Goal: Information Seeking & Learning: Learn about a topic

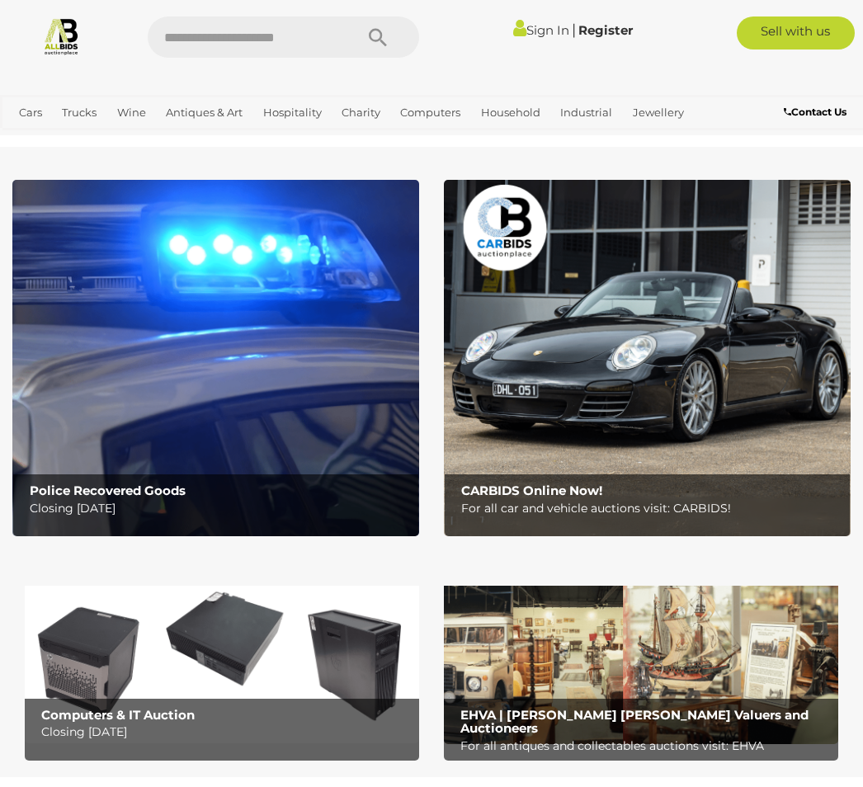
click at [0, 0] on span "Auctions" at bounding box center [0, 0] width 0 height 0
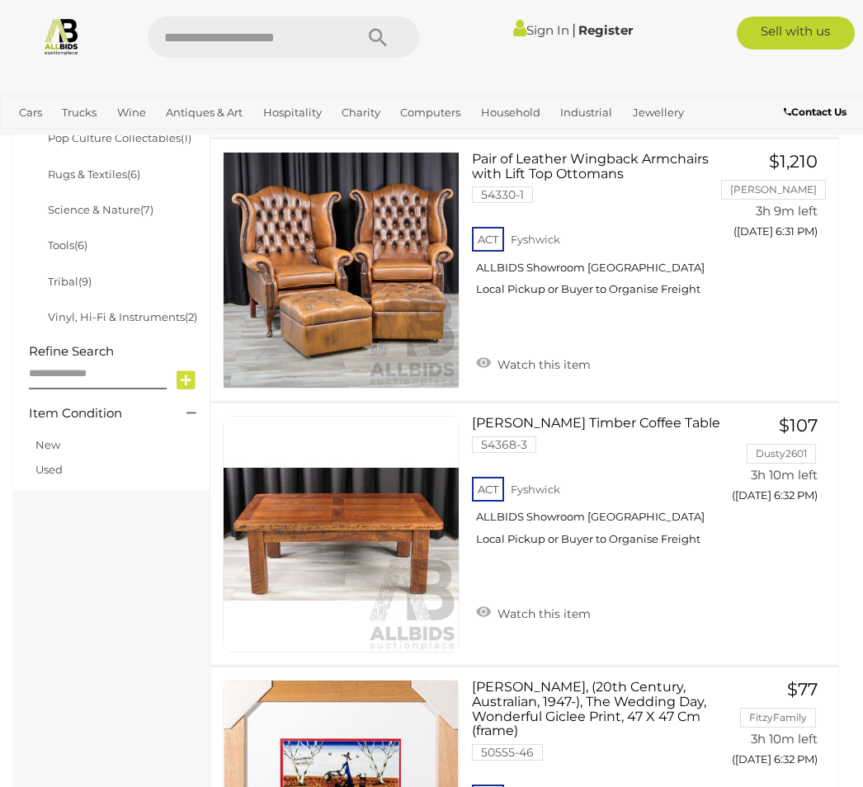
scroll to position [1068, 0]
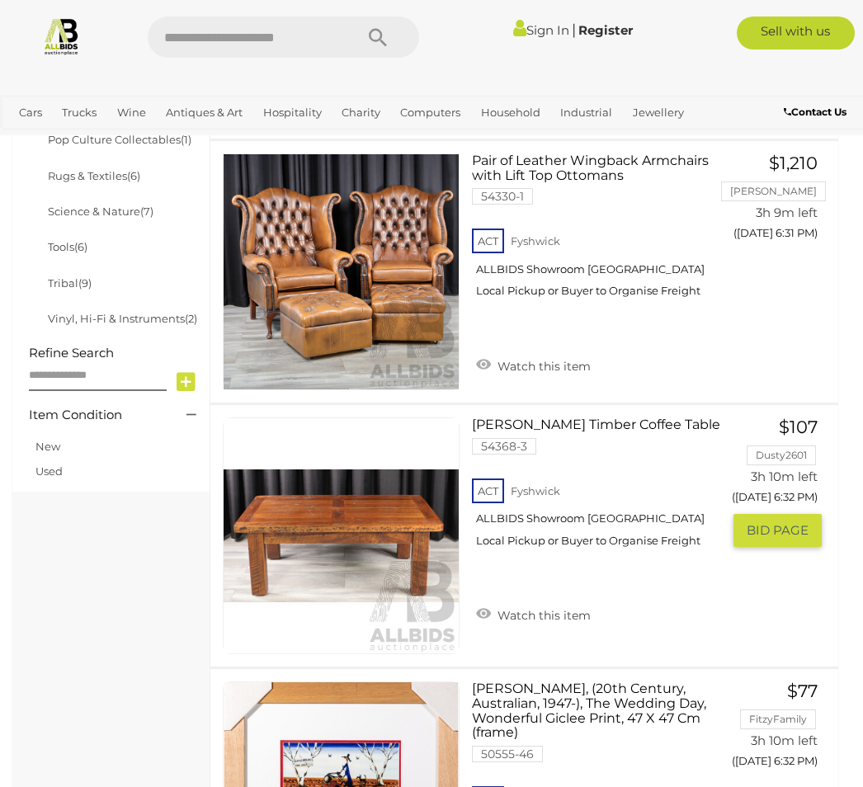
click at [376, 523] on img at bounding box center [340, 535] width 235 height 235
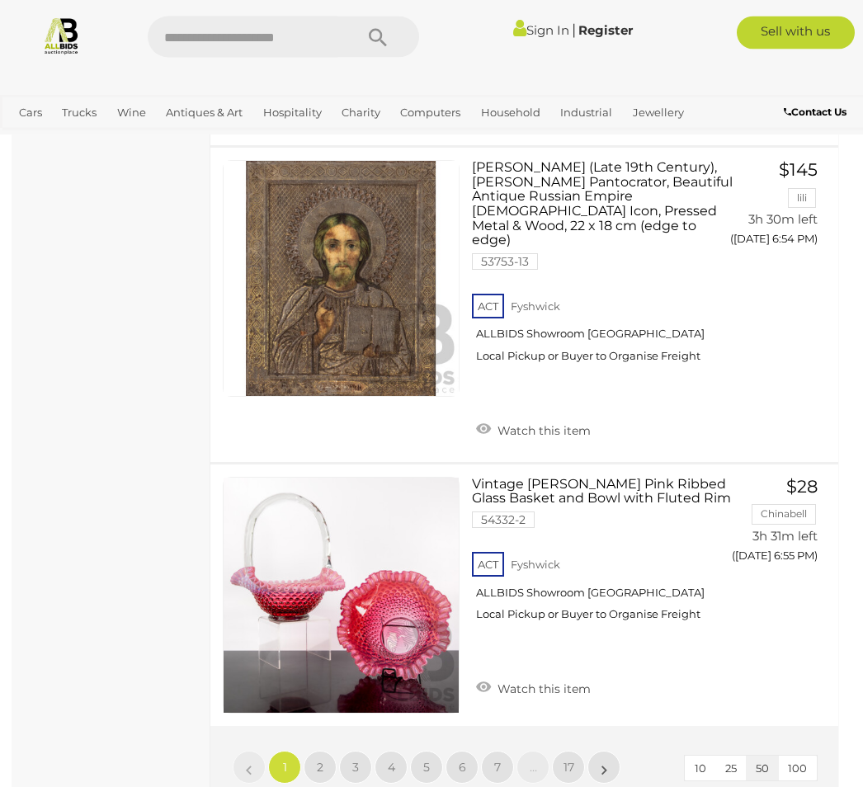
scroll to position [13840, 0]
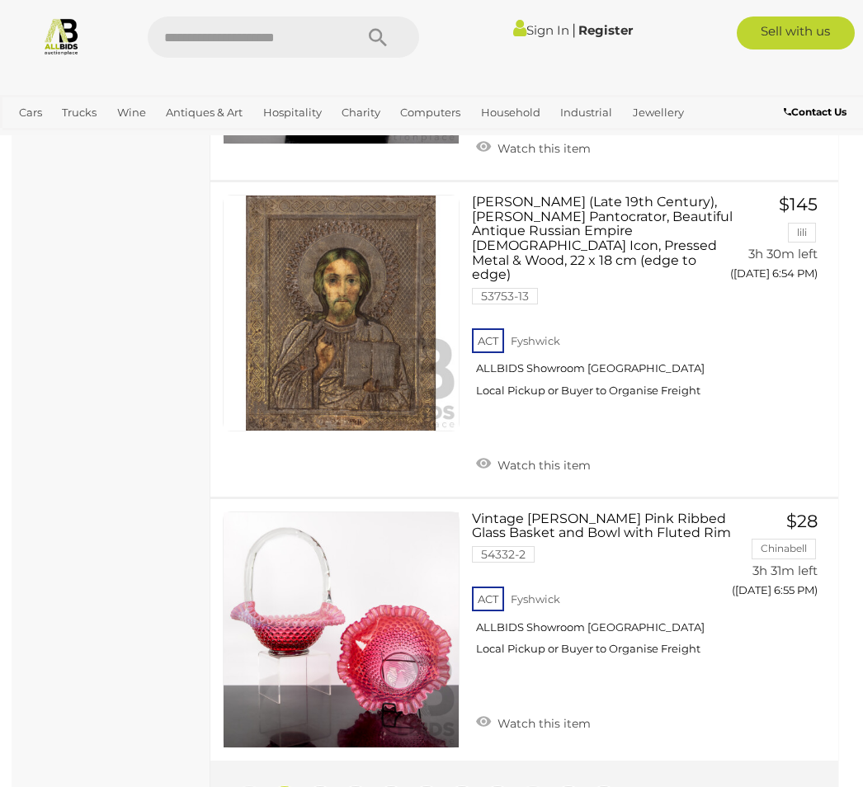
click at [333, 785] on link "2" at bounding box center [319, 801] width 33 height 33
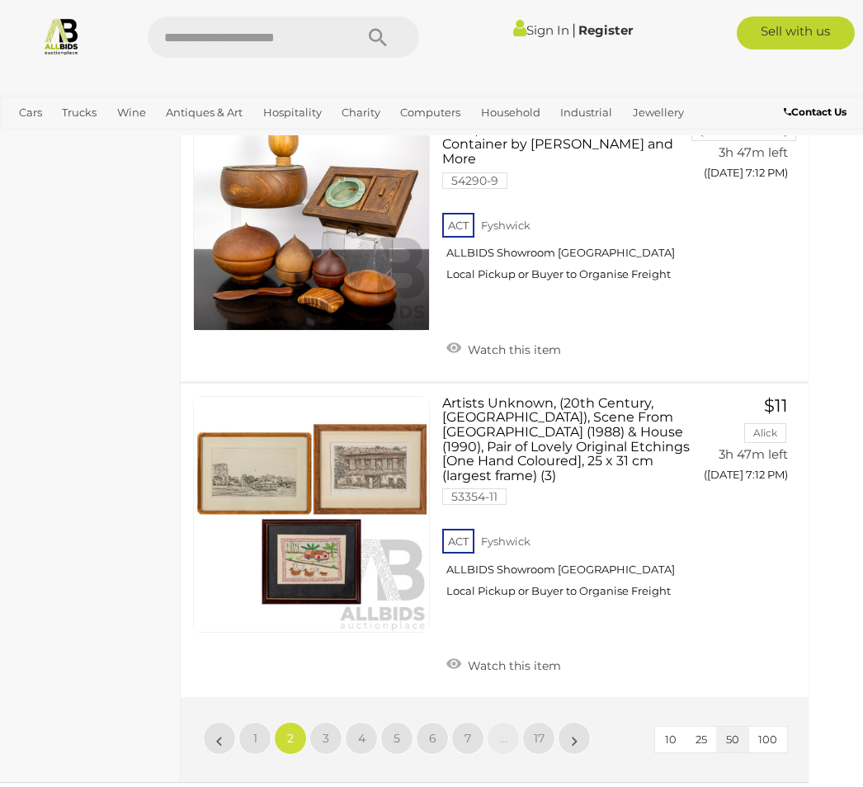
scroll to position [13867, 30]
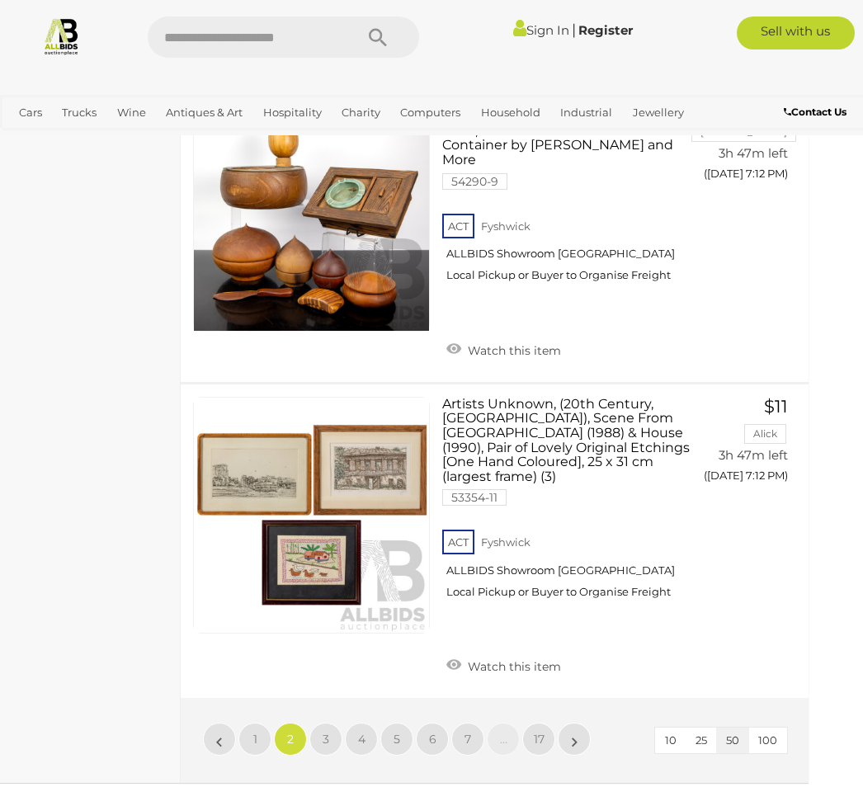
click at [332, 722] on link "3" at bounding box center [325, 738] width 33 height 33
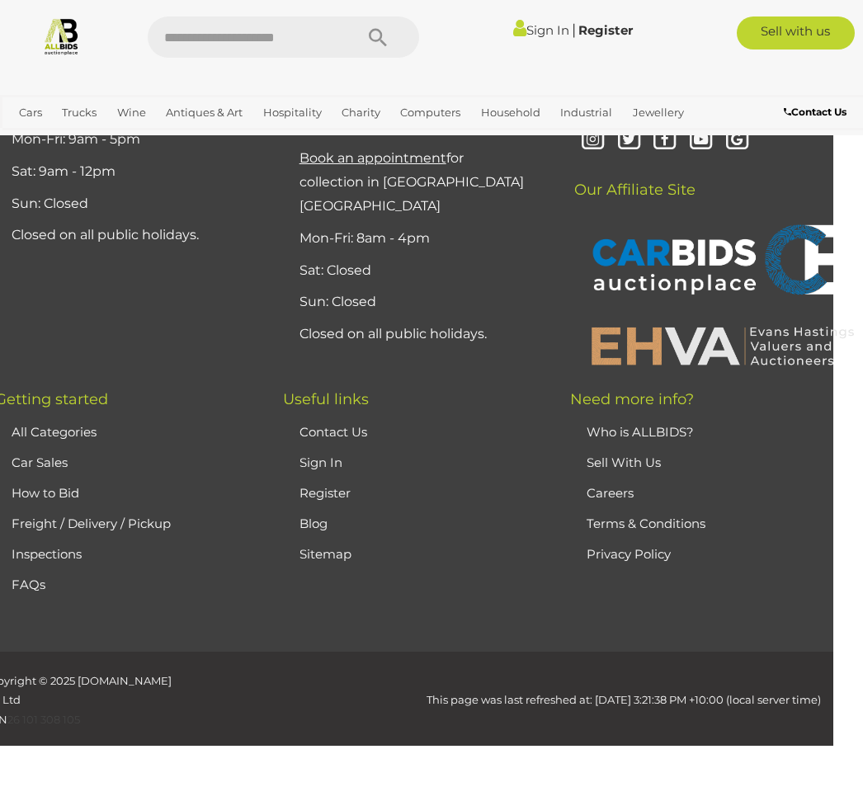
scroll to position [423, 0]
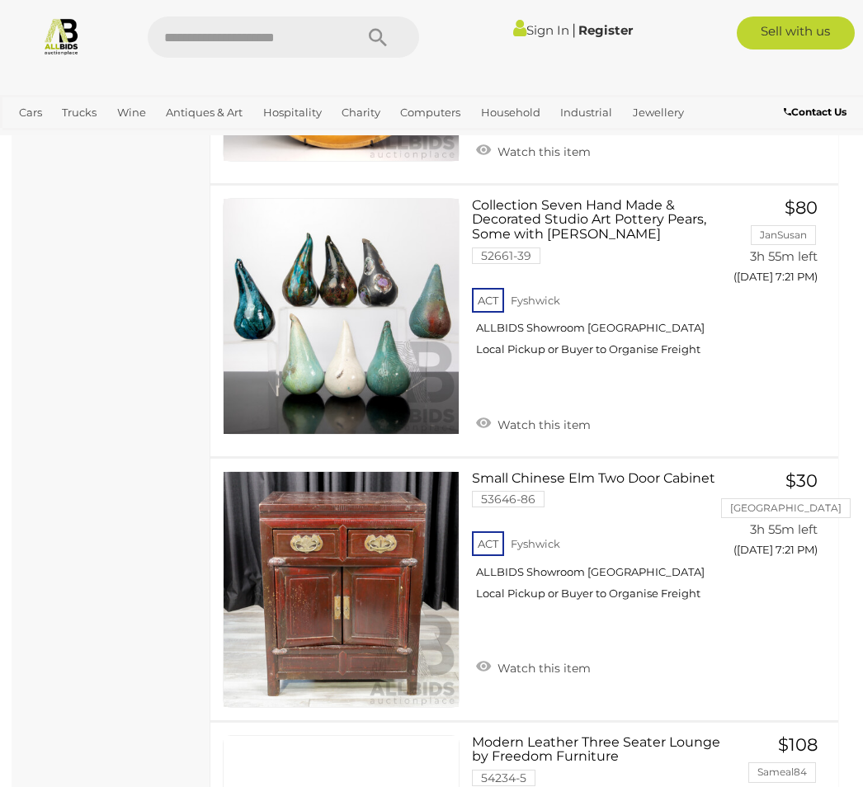
scroll to position [7297, 0]
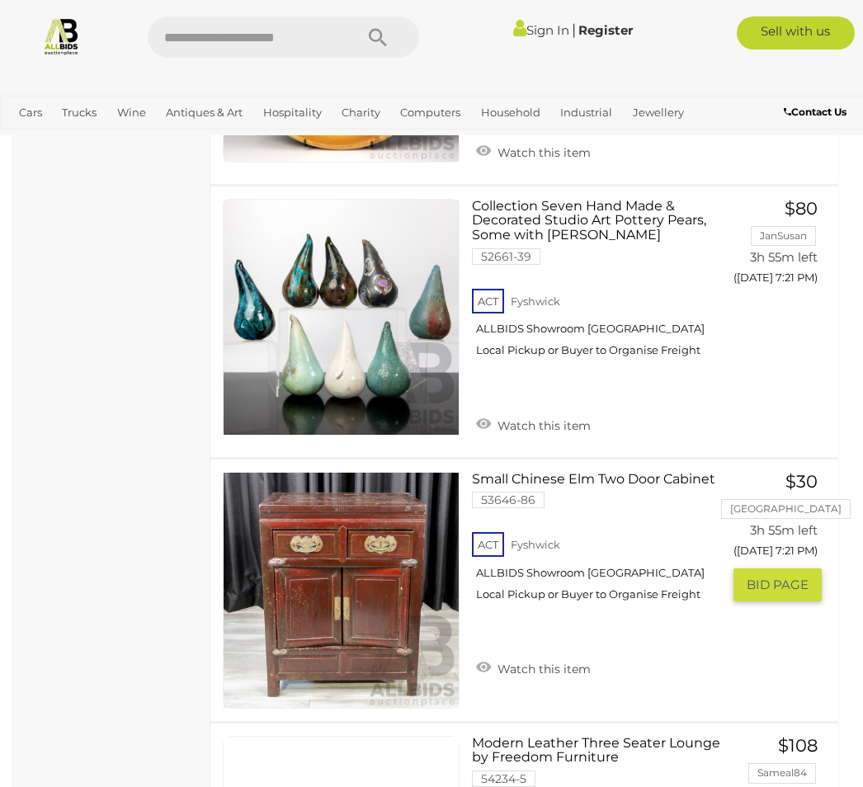
click at [401, 480] on link at bounding box center [341, 590] width 237 height 237
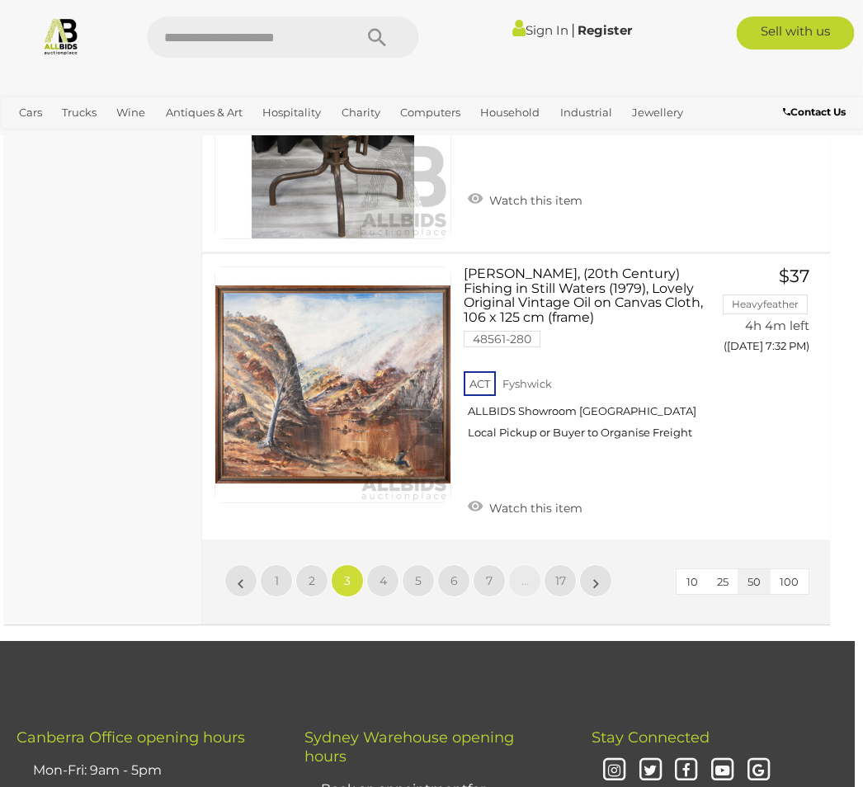
scroll to position [13837, 8]
click at [388, 564] on link "4" at bounding box center [382, 580] width 33 height 33
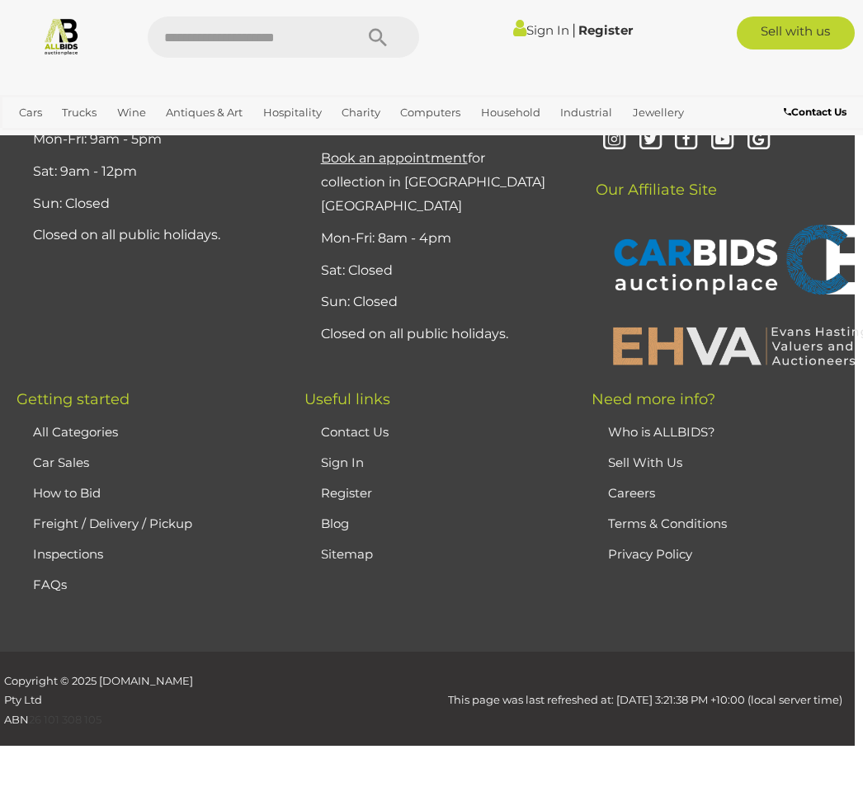
scroll to position [423, 0]
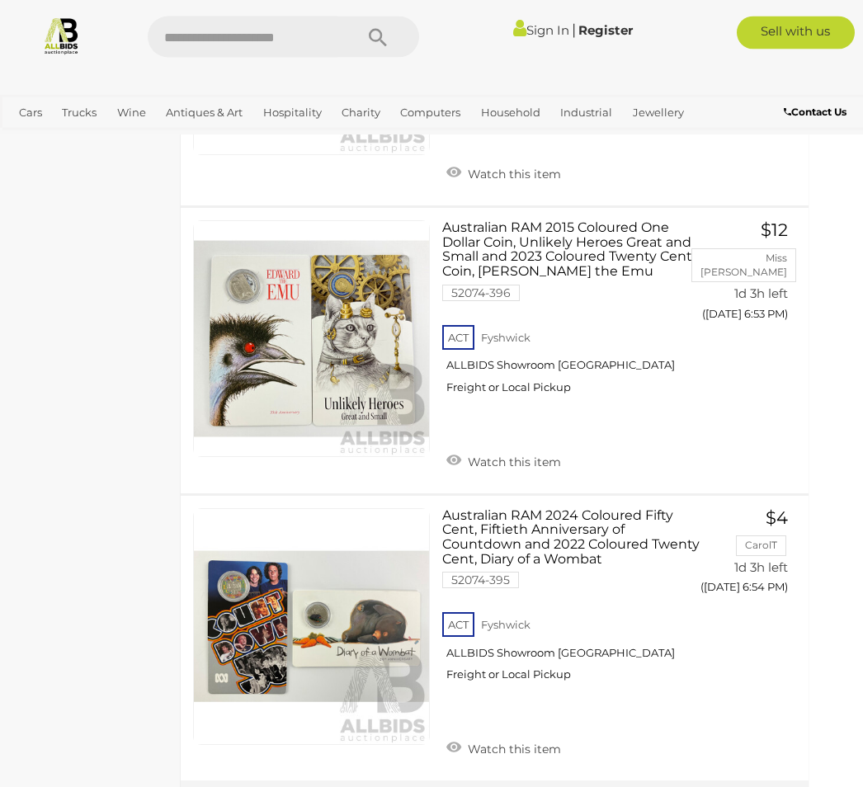
scroll to position [13500, 30]
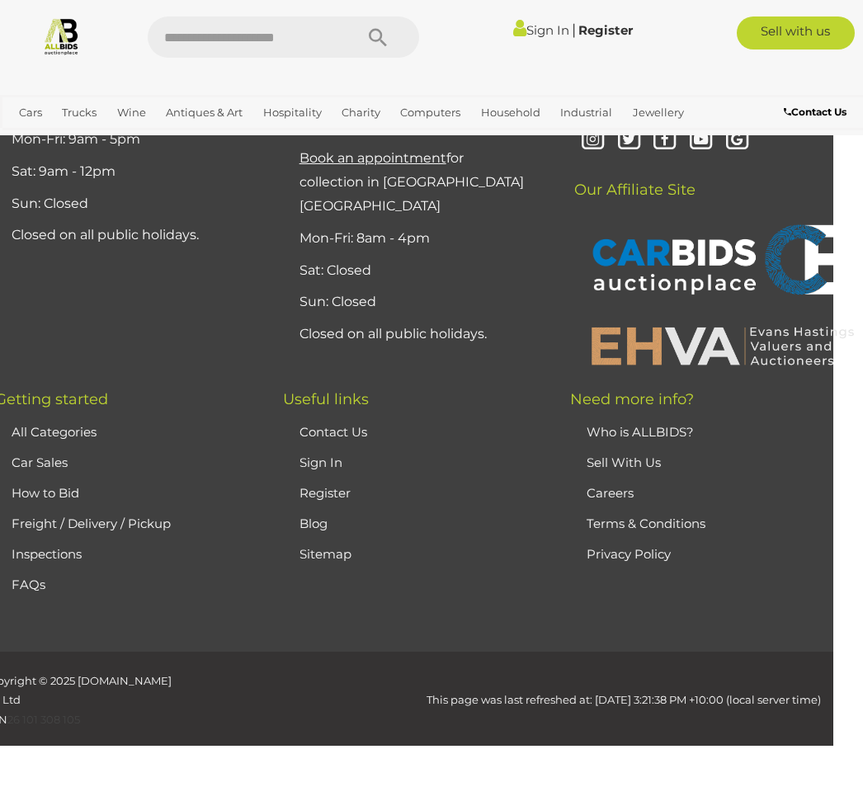
scroll to position [423, 0]
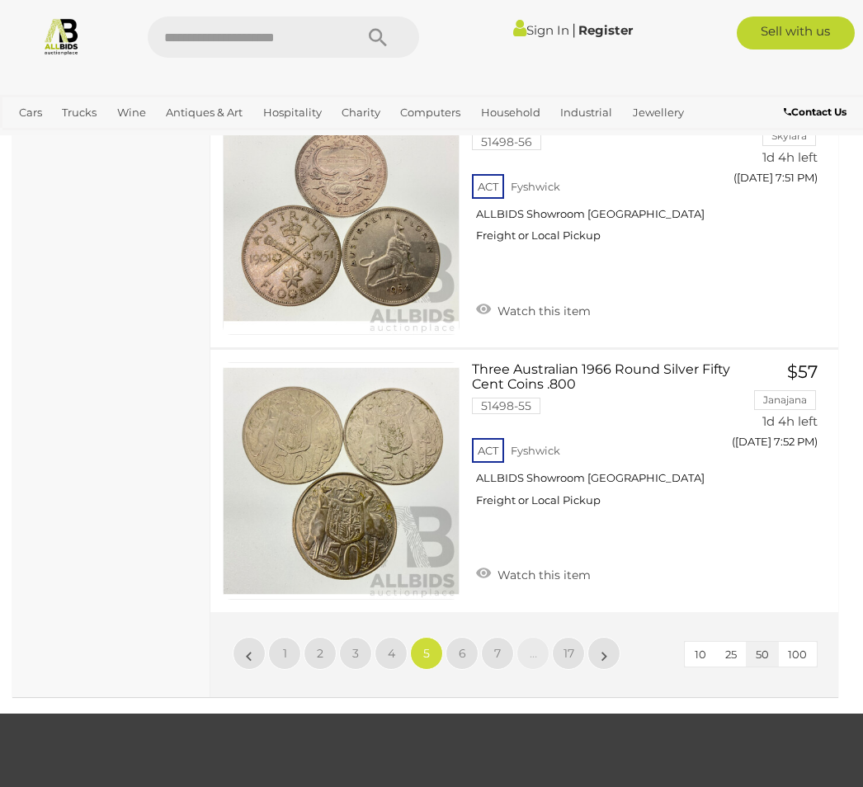
scroll to position [13793, 0]
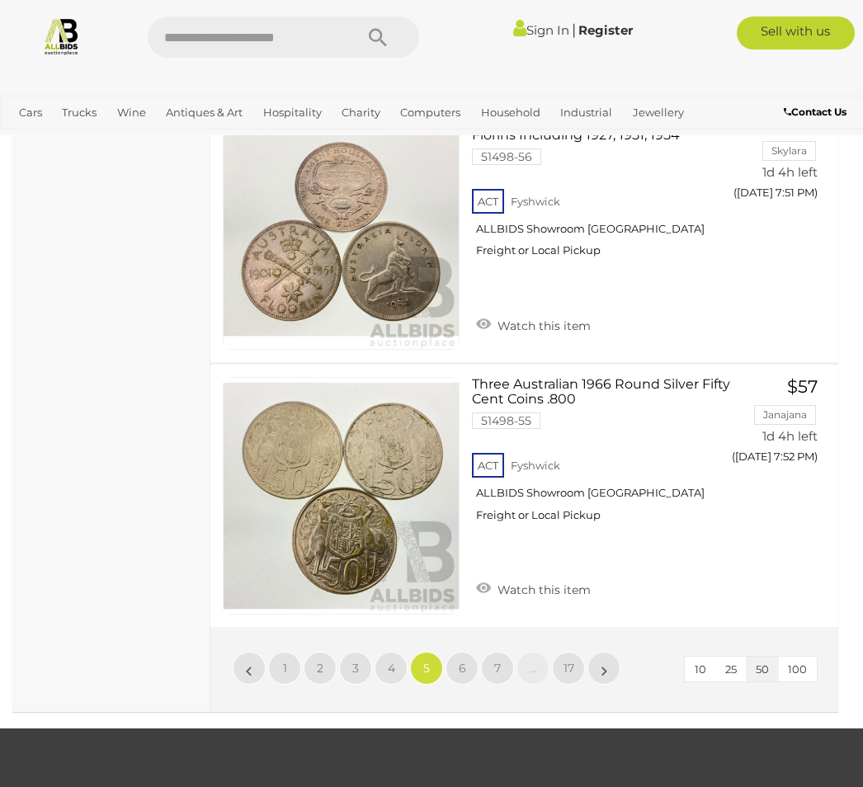
click at [466, 651] on link "6" at bounding box center [461, 667] width 33 height 33
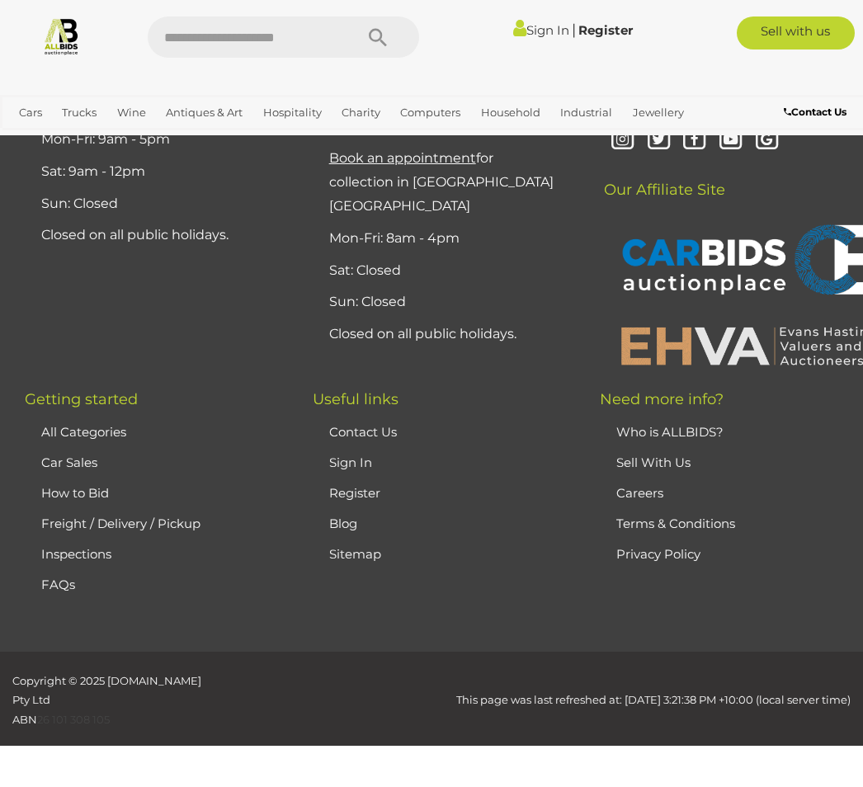
scroll to position [423, 0]
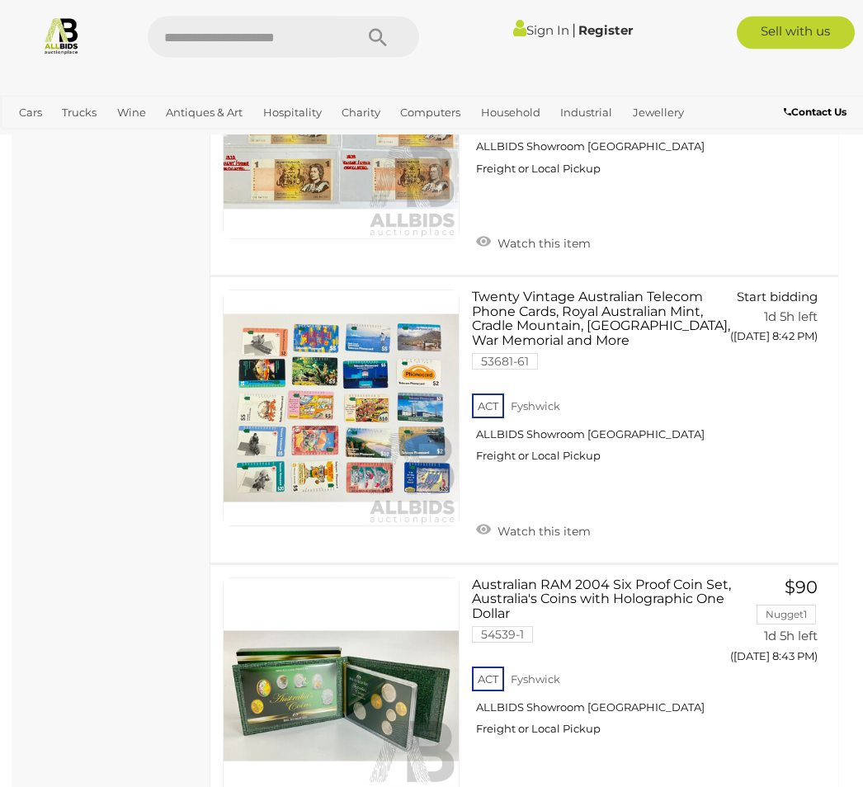
scroll to position [13791, 0]
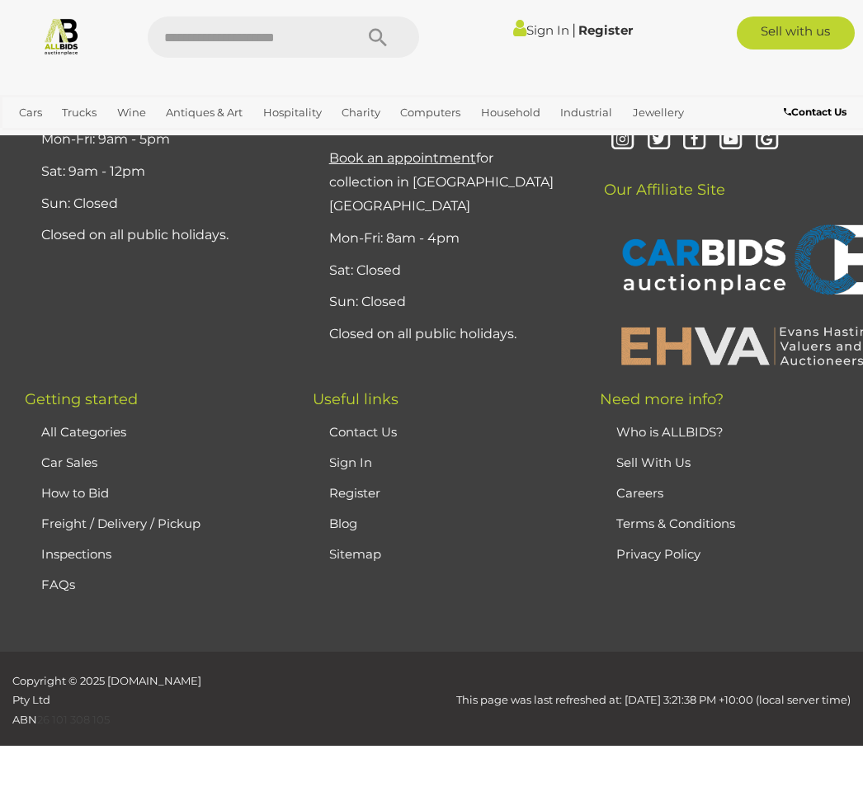
scroll to position [423, 0]
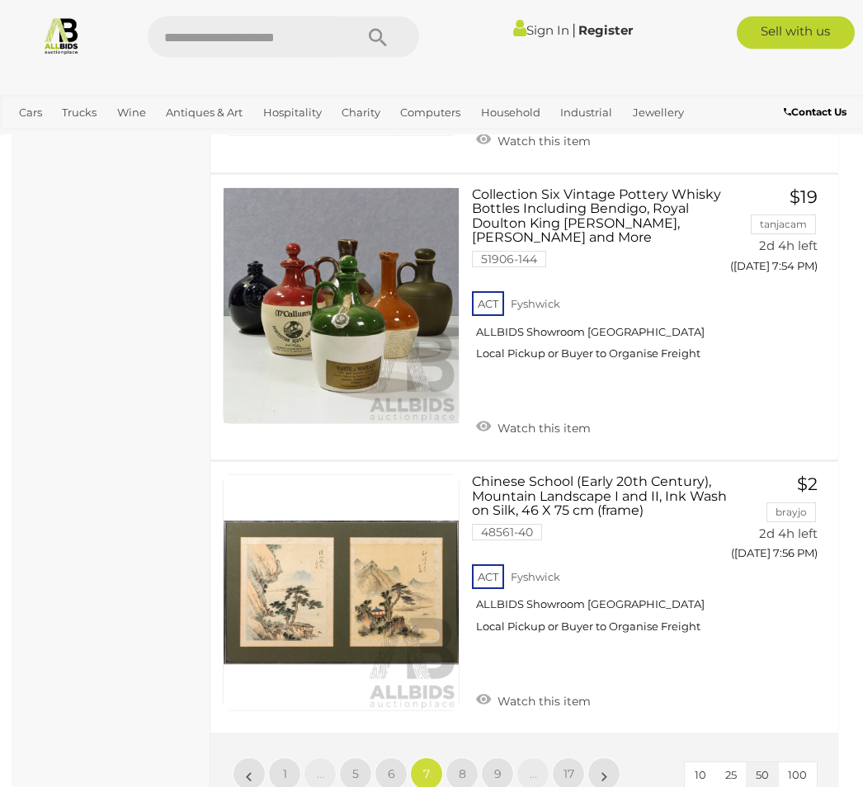
scroll to position [13881, 0]
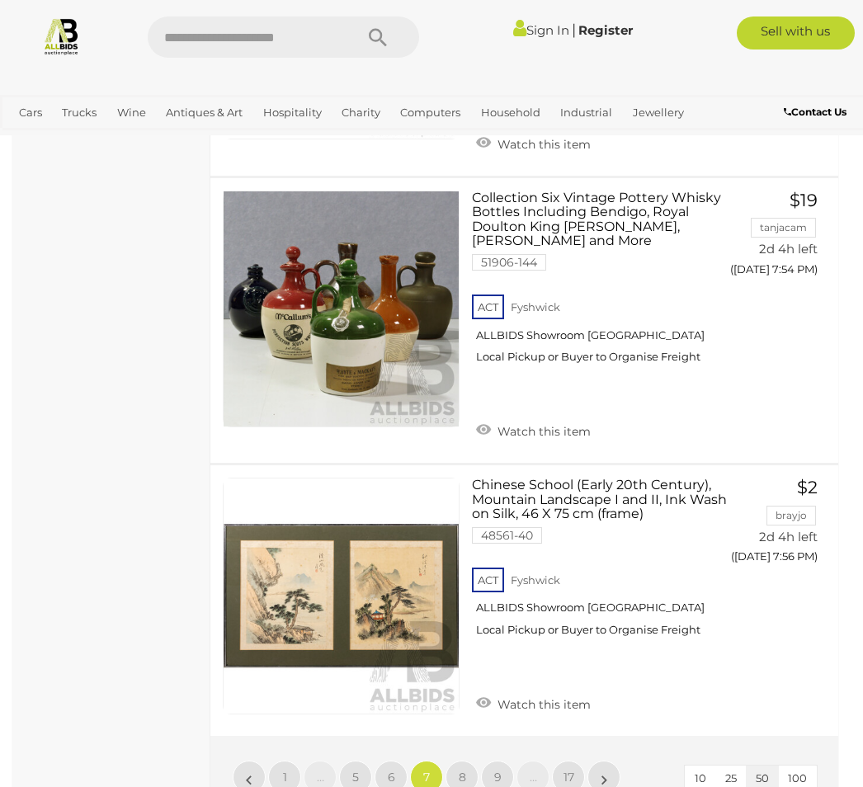
click at [468, 760] on link "8" at bounding box center [461, 776] width 33 height 33
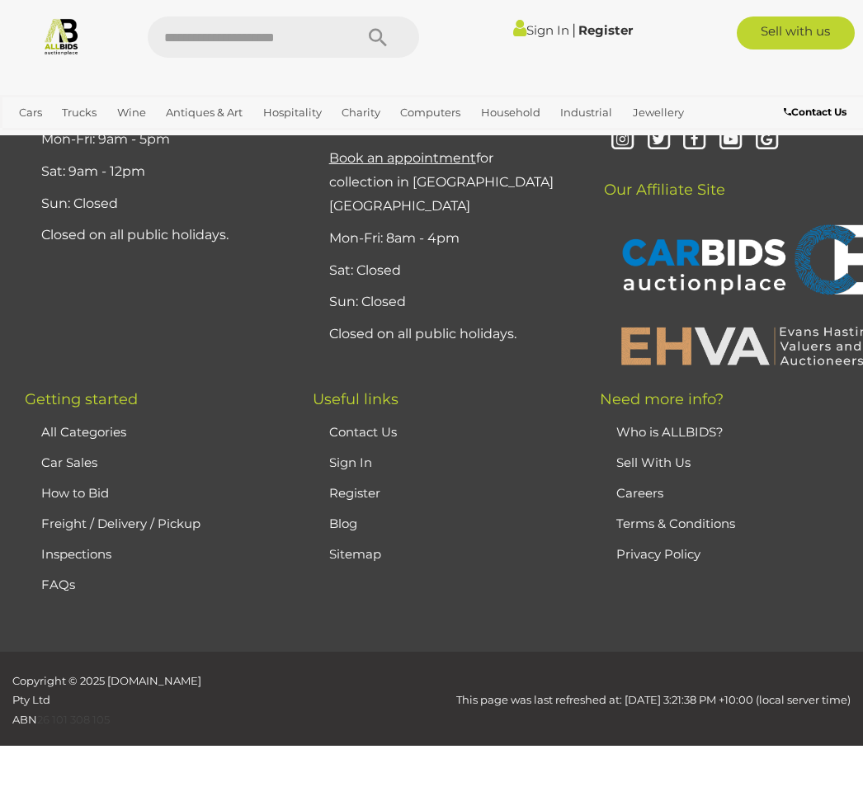
scroll to position [423, 0]
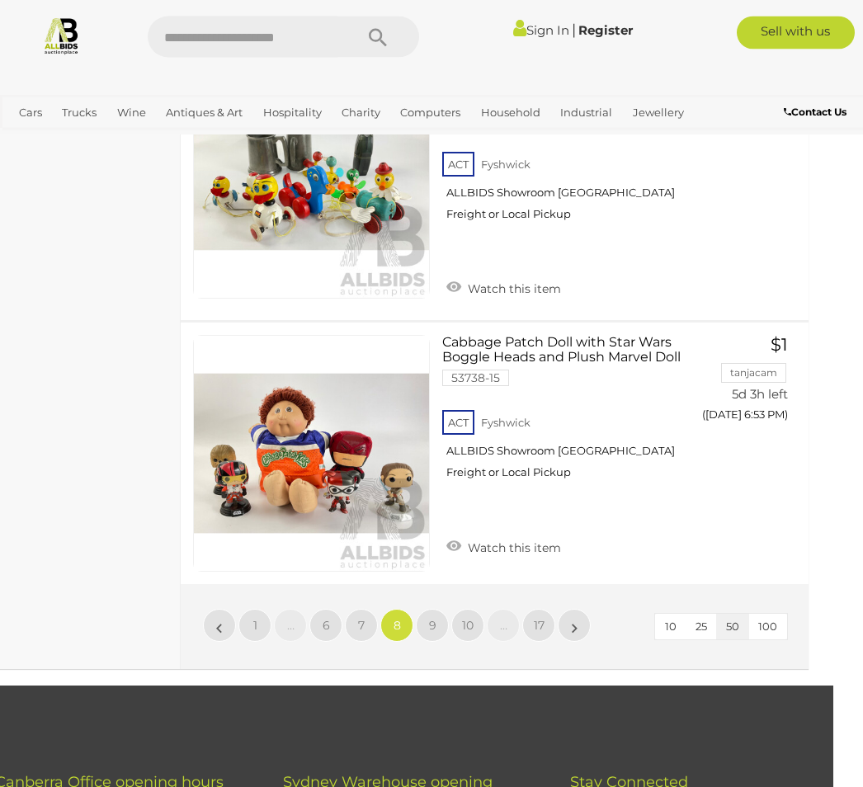
scroll to position [13944, 30]
click at [442, 609] on link "9" at bounding box center [432, 625] width 33 height 33
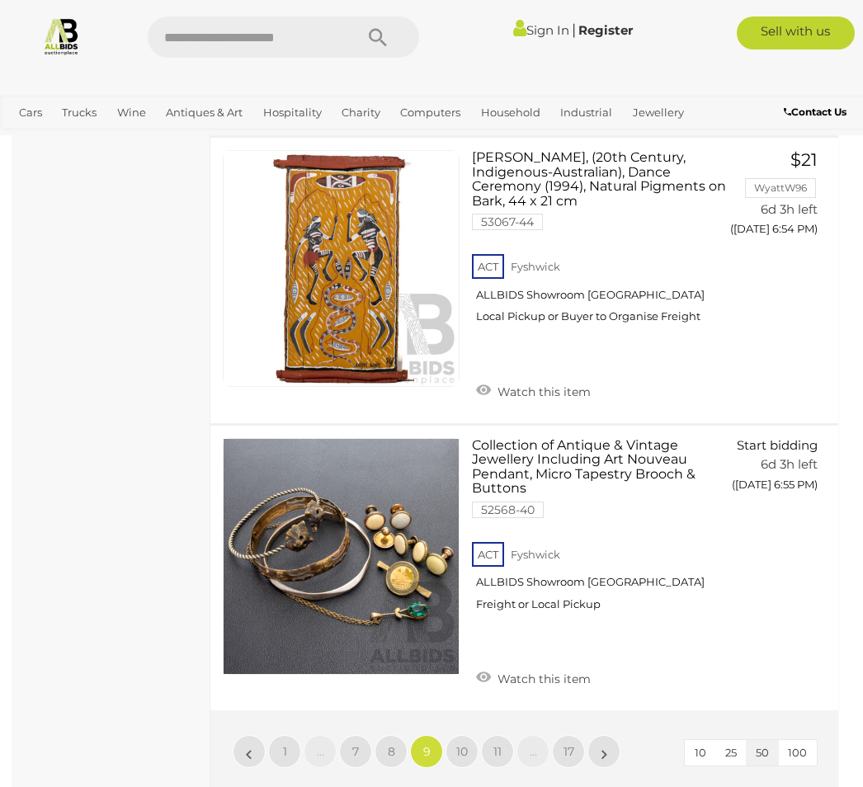
click at [467, 744] on span "10" at bounding box center [462, 751] width 12 height 15
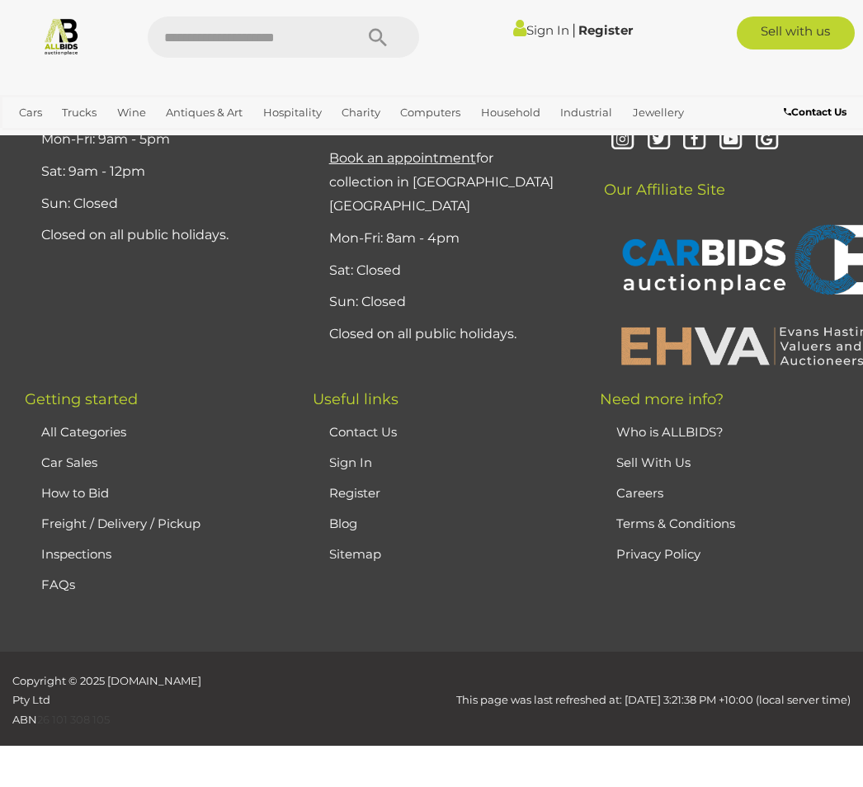
scroll to position [423, 0]
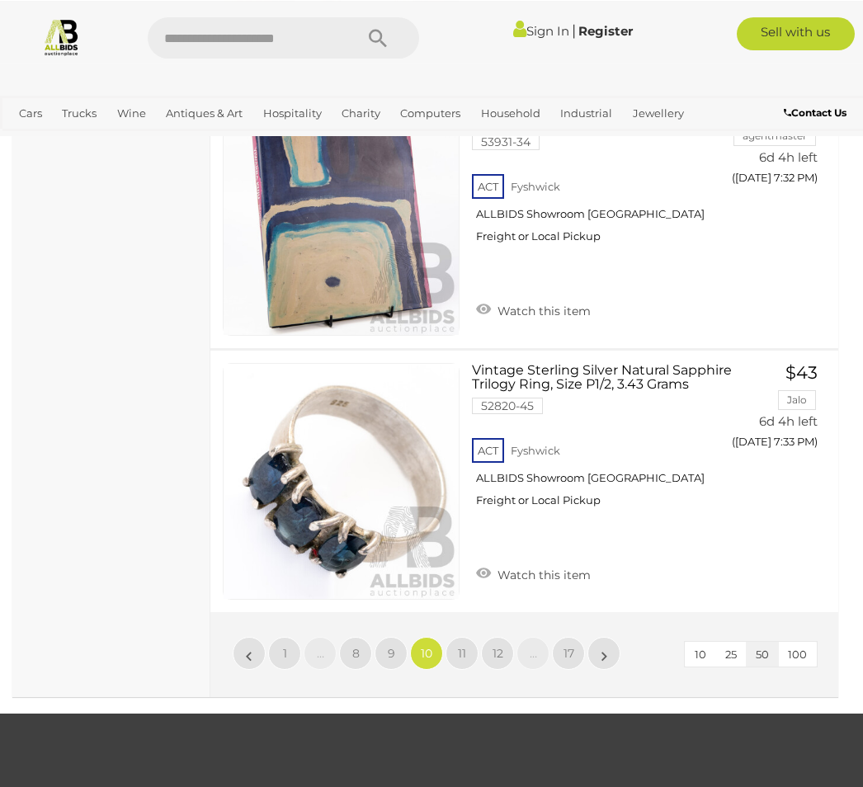
scroll to position [13784, 0]
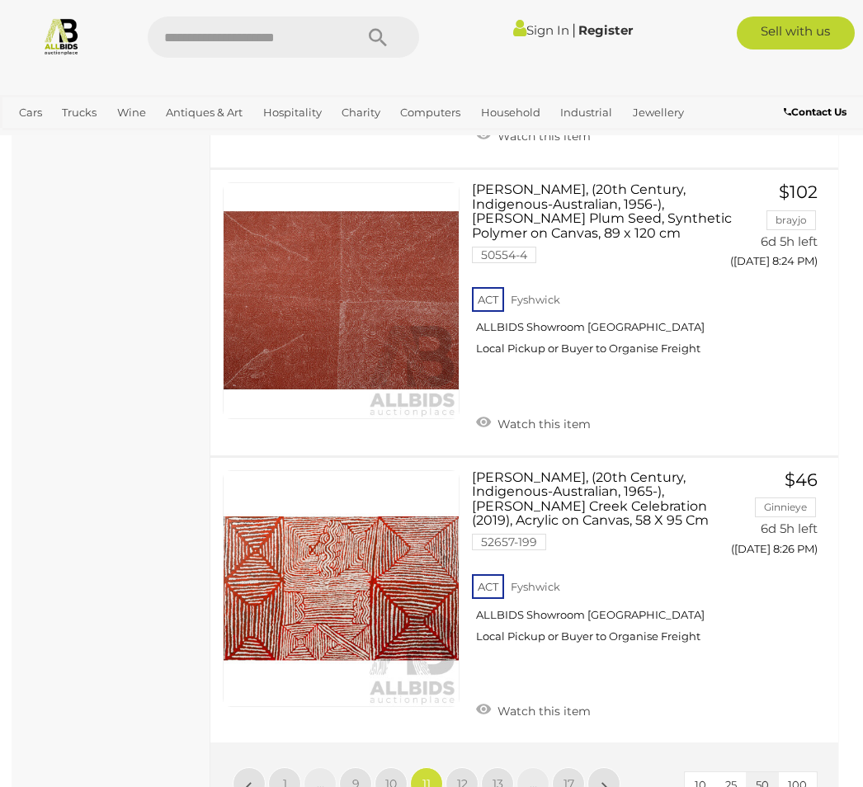
click at [462, 776] on span "12" at bounding box center [462, 783] width 11 height 15
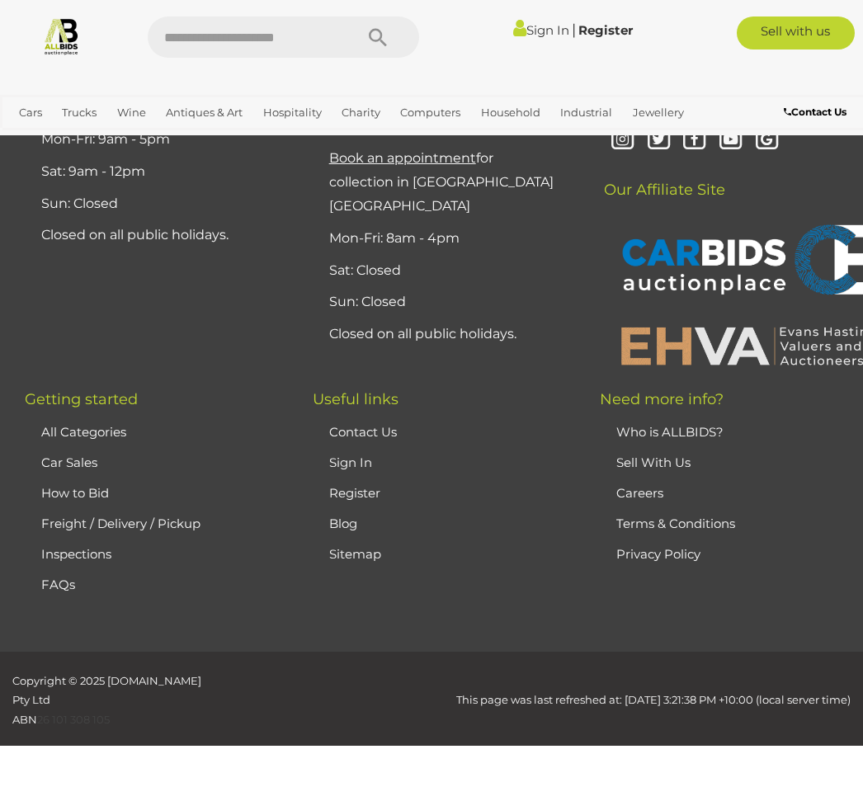
scroll to position [423, 0]
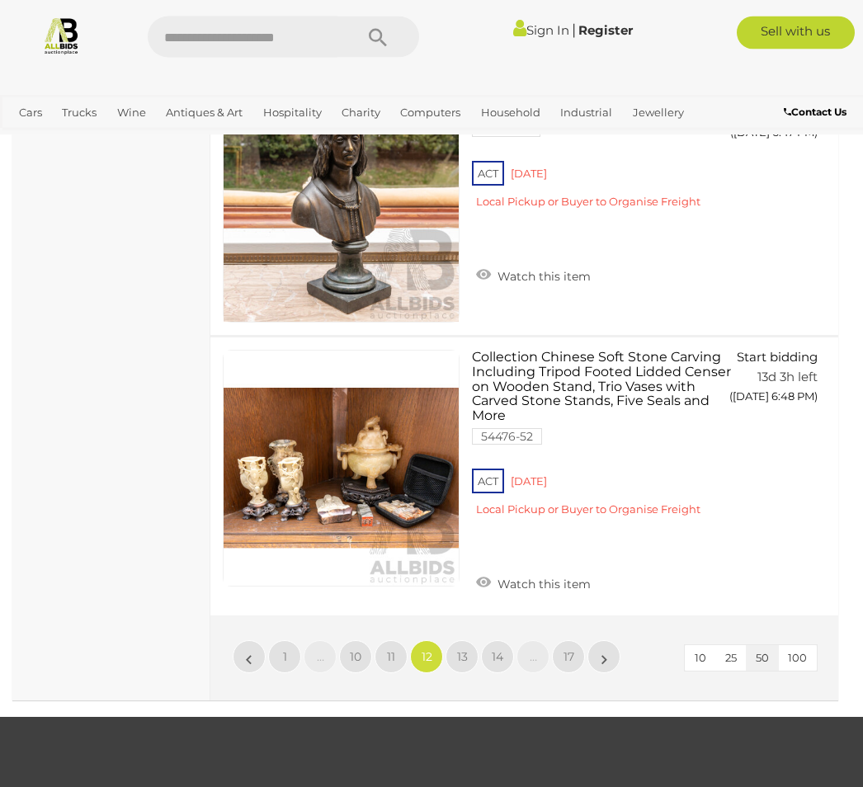
scroll to position [13662, 0]
click at [289, 640] on link "1" at bounding box center [284, 656] width 33 height 33
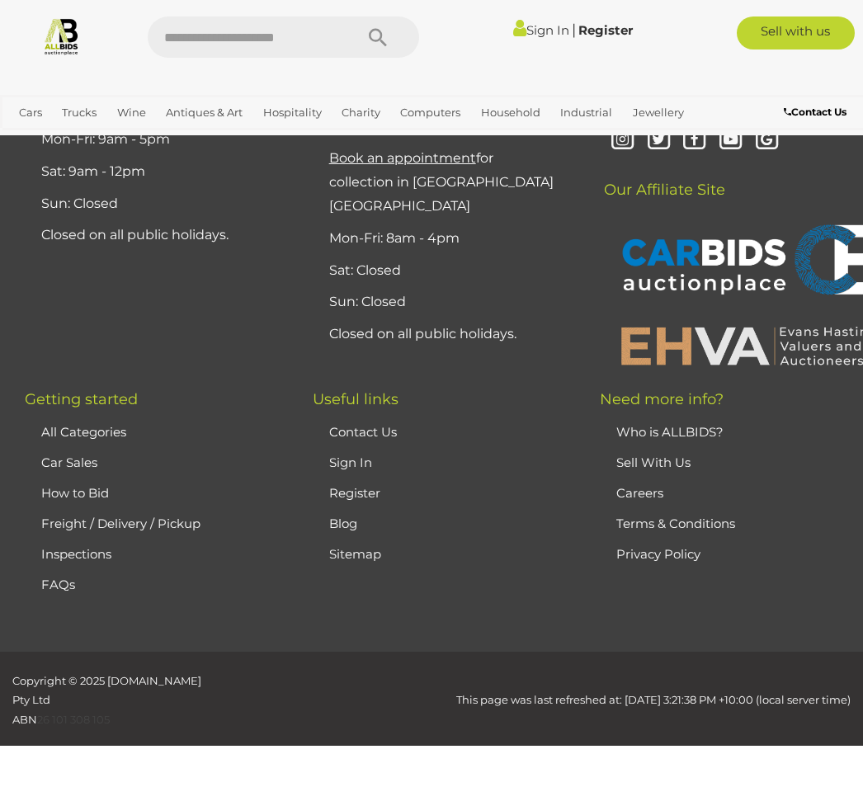
scroll to position [423, 0]
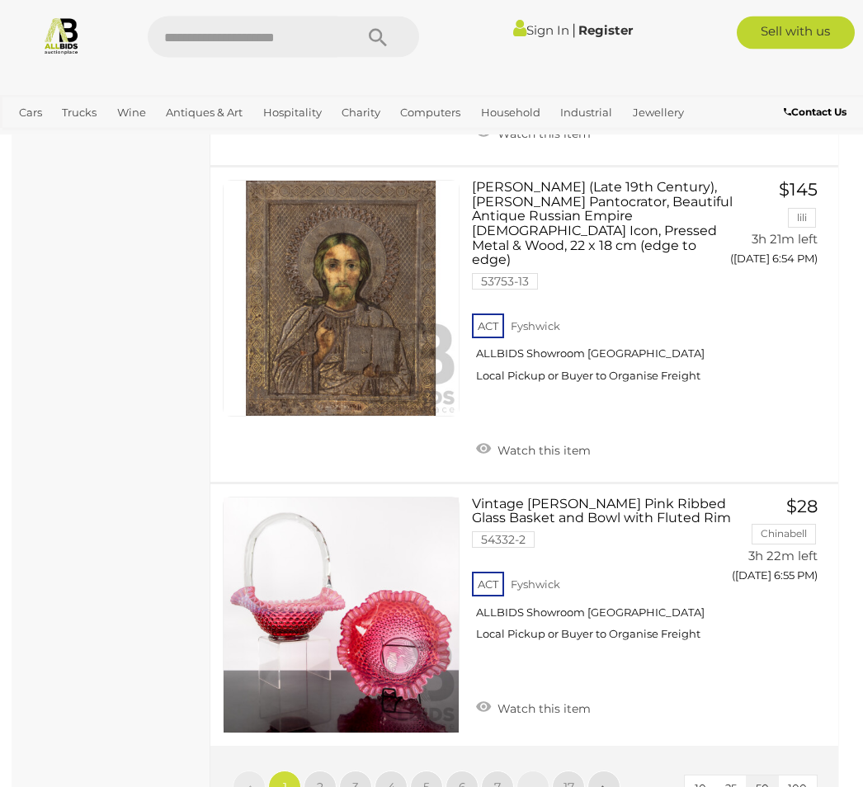
scroll to position [13832, 0]
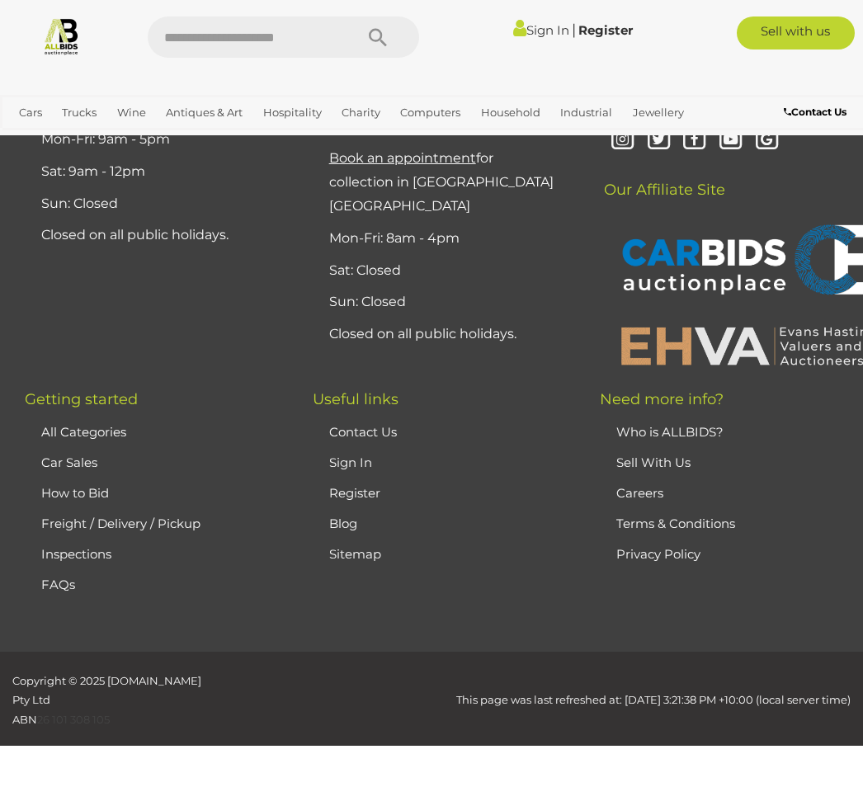
scroll to position [423, 0]
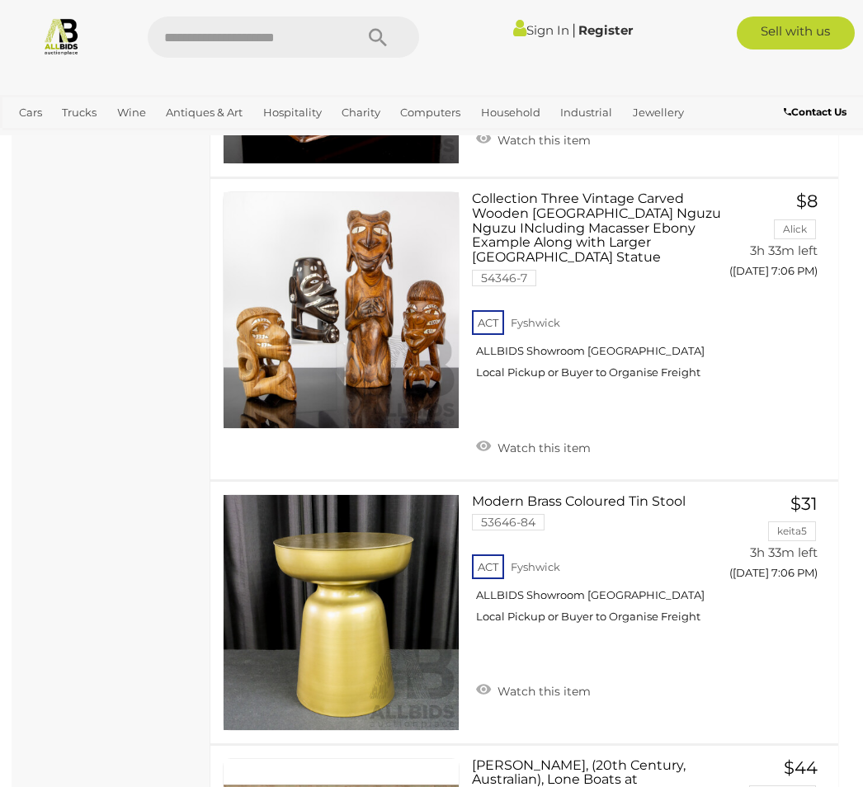
scroll to position [9027, 0]
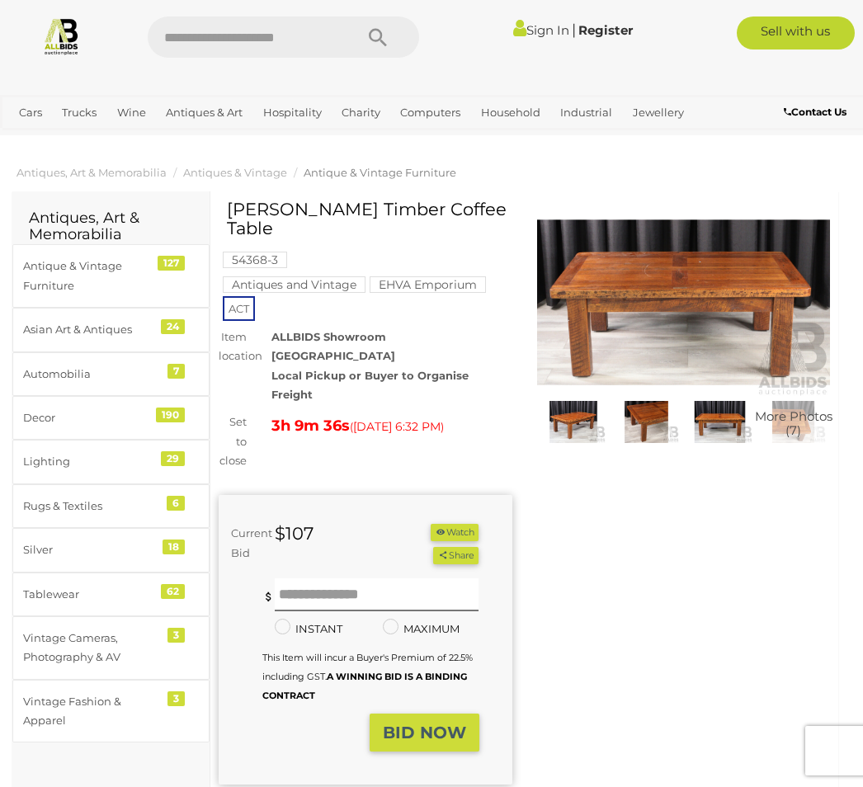
click at [646, 423] on img at bounding box center [646, 422] width 65 height 42
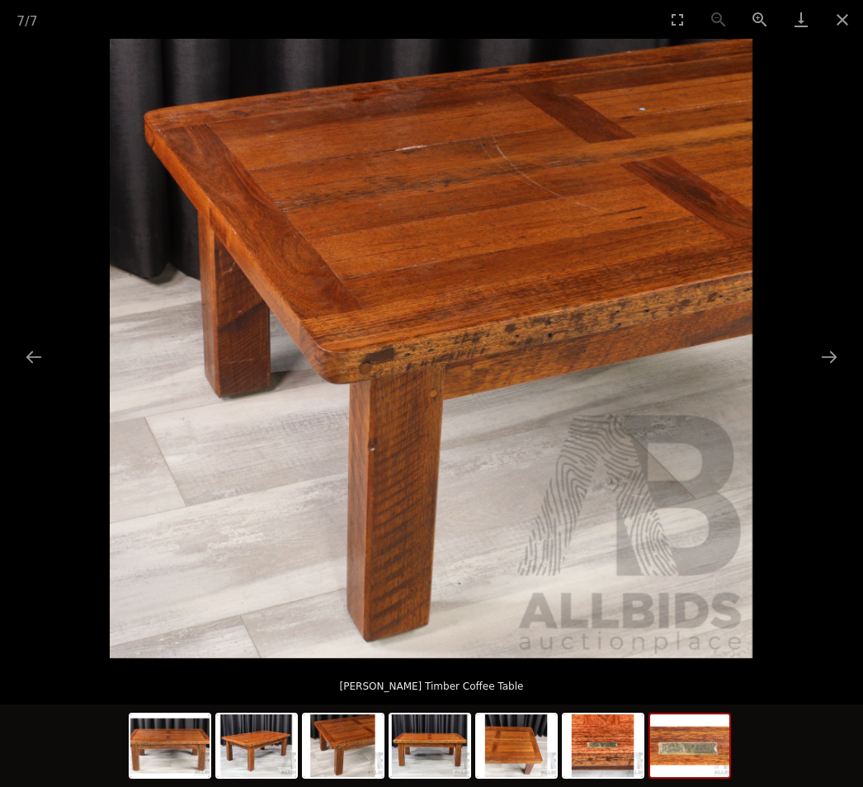
click at [680, 740] on img at bounding box center [689, 745] width 79 height 63
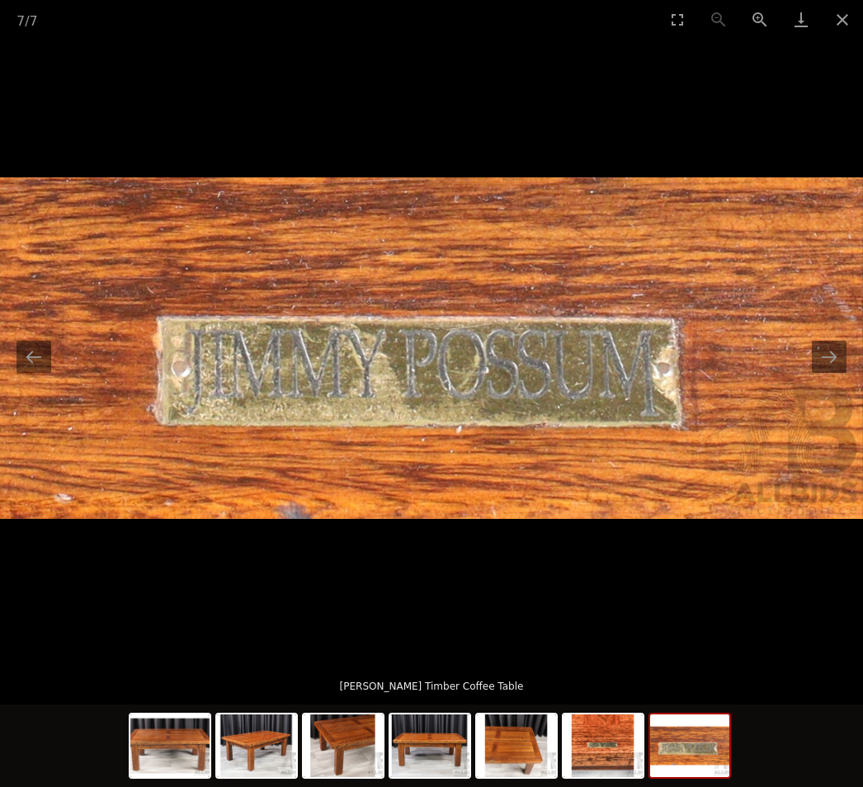
click at [586, 739] on img at bounding box center [602, 745] width 79 height 63
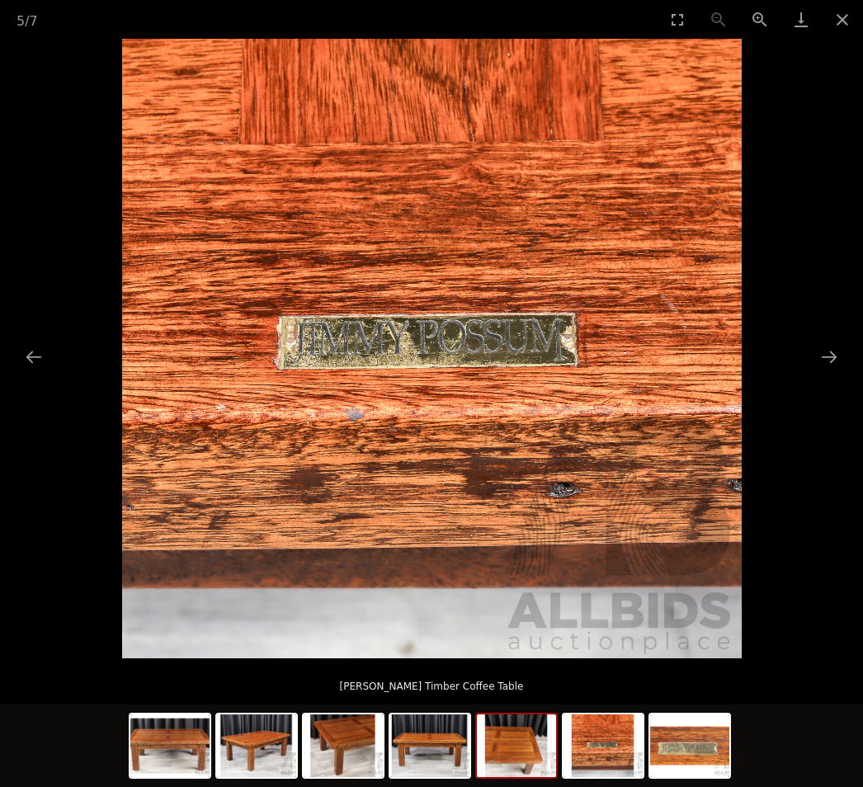
click at [510, 721] on img at bounding box center [516, 745] width 79 height 63
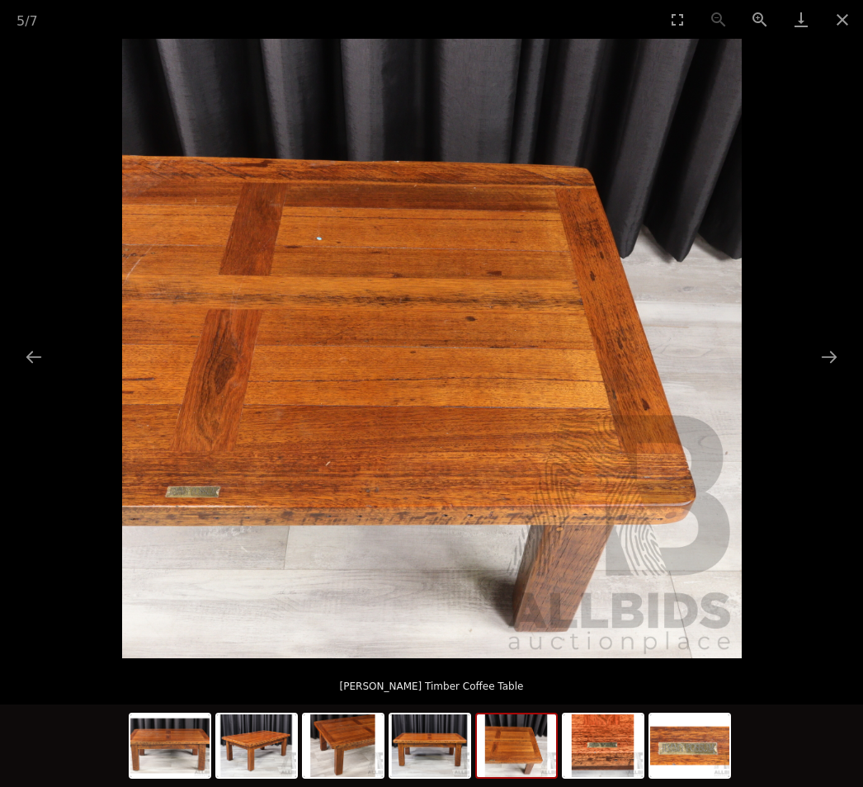
click at [423, 736] on img at bounding box center [429, 745] width 79 height 63
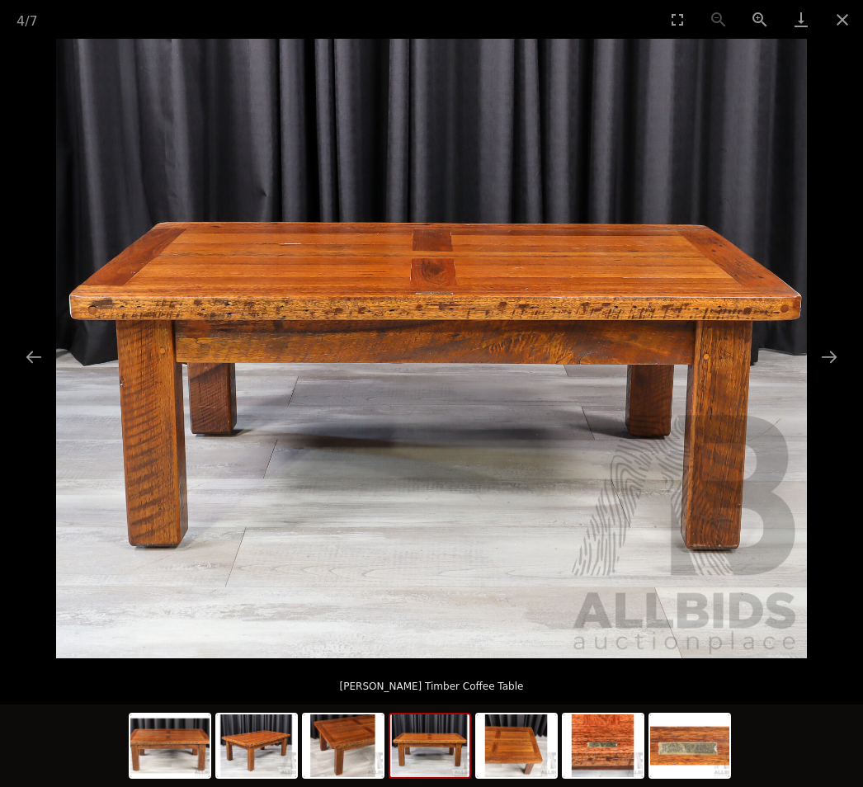
click at [579, 741] on img at bounding box center [602, 745] width 79 height 63
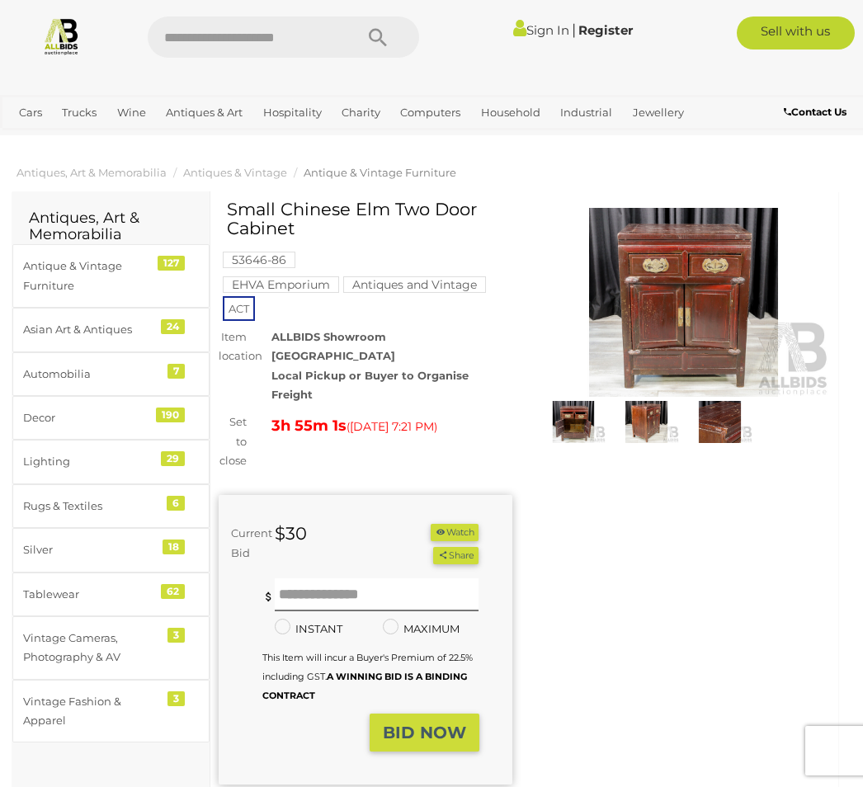
click at [651, 424] on img at bounding box center [646, 422] width 65 height 42
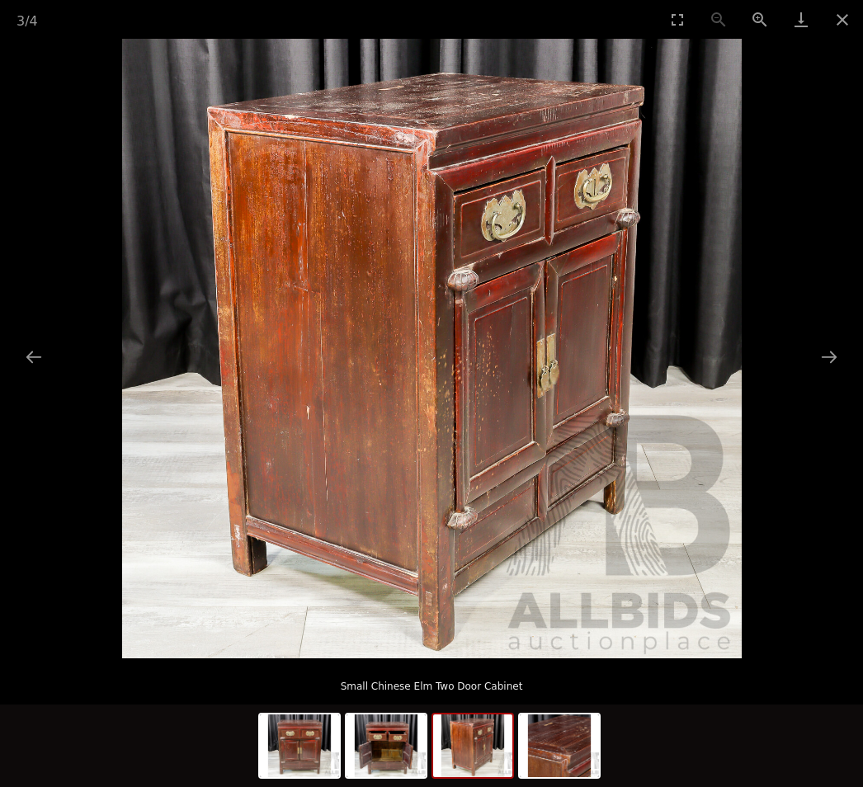
click at [459, 732] on img at bounding box center [472, 745] width 79 height 63
click at [467, 746] on img at bounding box center [472, 745] width 79 height 63
click at [543, 731] on img at bounding box center [559, 745] width 79 height 63
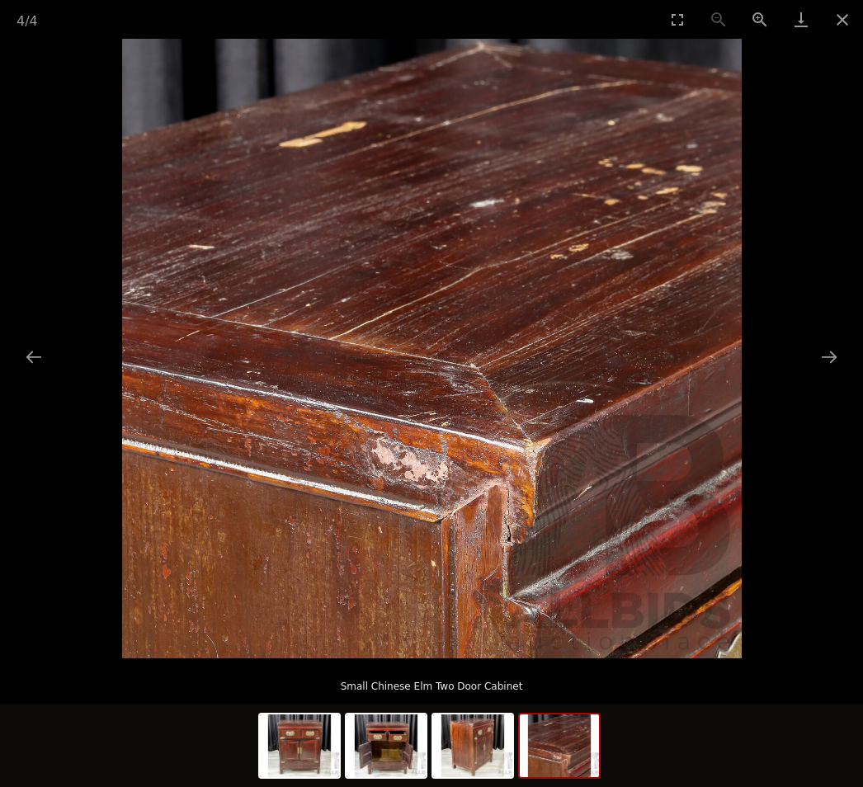
click at [473, 729] on img at bounding box center [472, 745] width 79 height 63
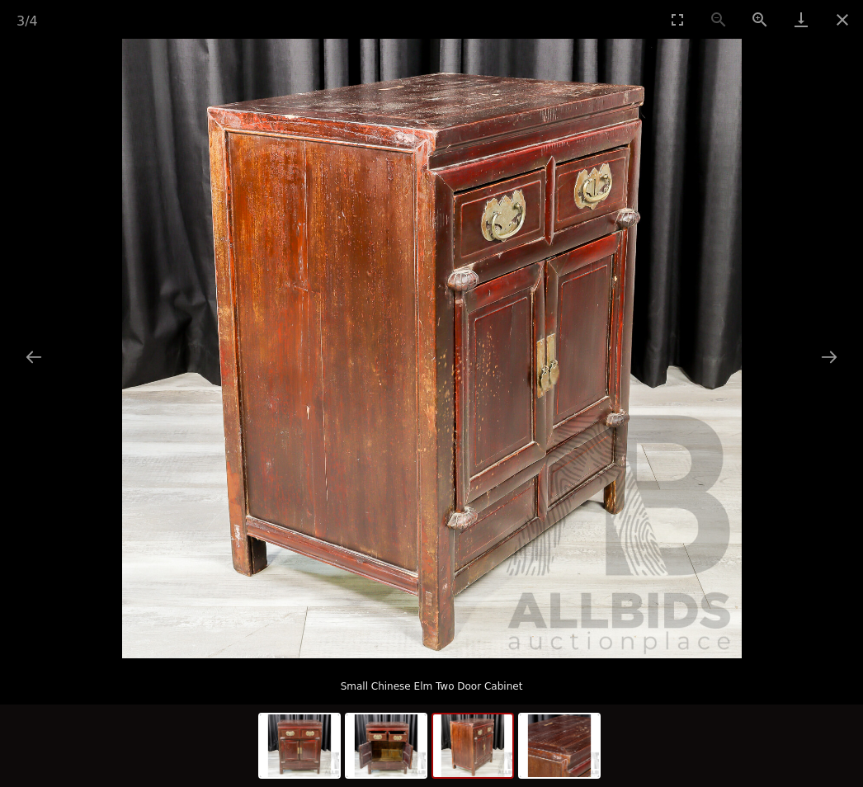
click at [394, 736] on img at bounding box center [385, 745] width 79 height 63
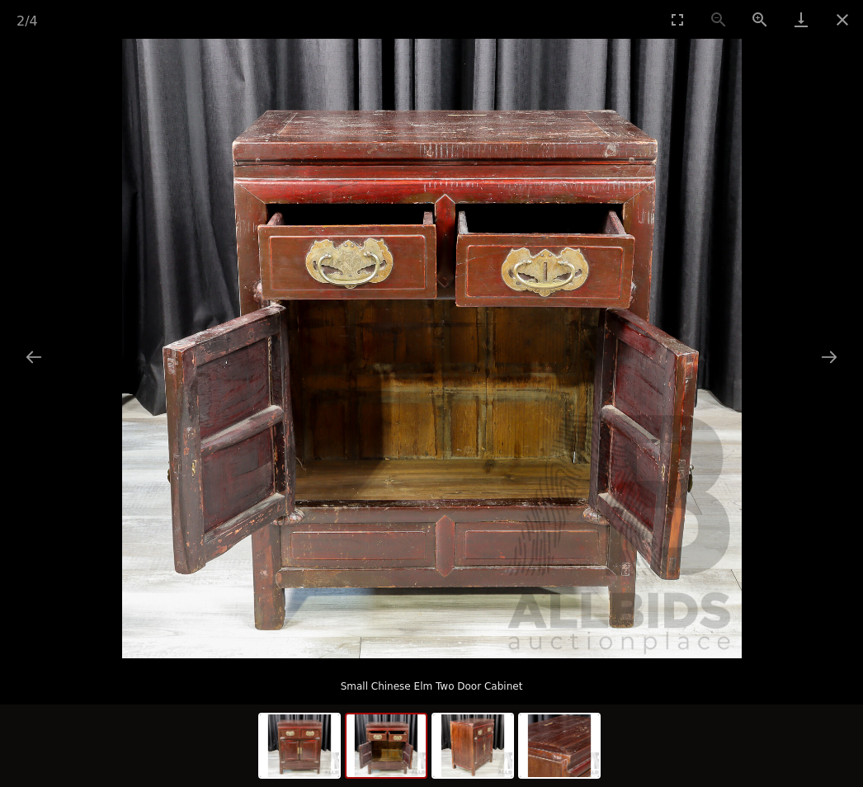
click at [392, 735] on img at bounding box center [385, 745] width 79 height 63
click at [314, 731] on img at bounding box center [299, 745] width 79 height 63
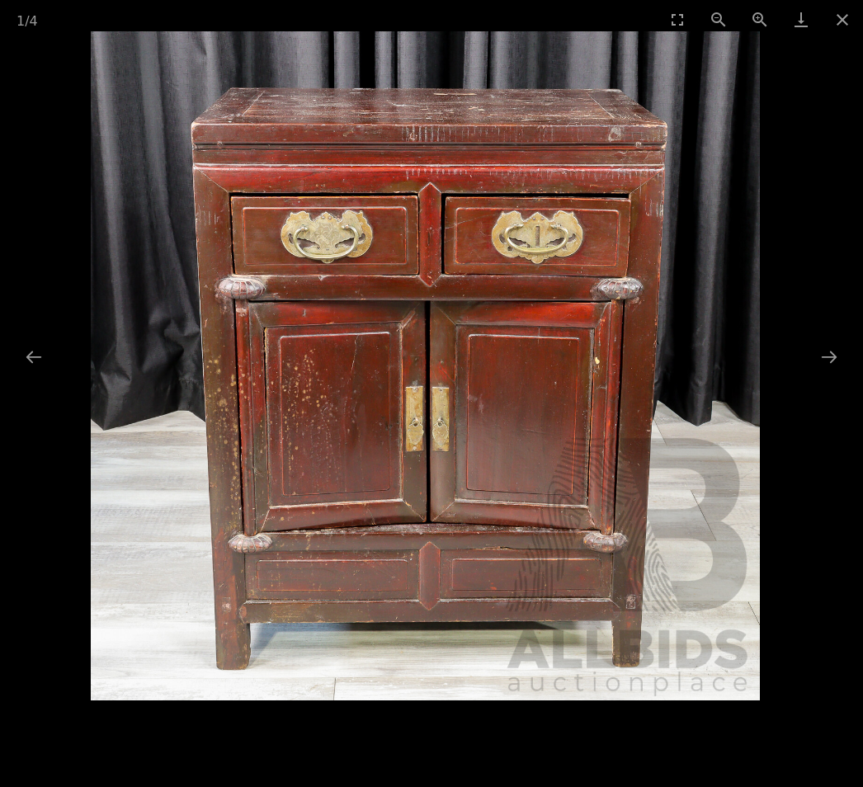
click at [842, 21] on button "Close gallery" at bounding box center [841, 19] width 41 height 39
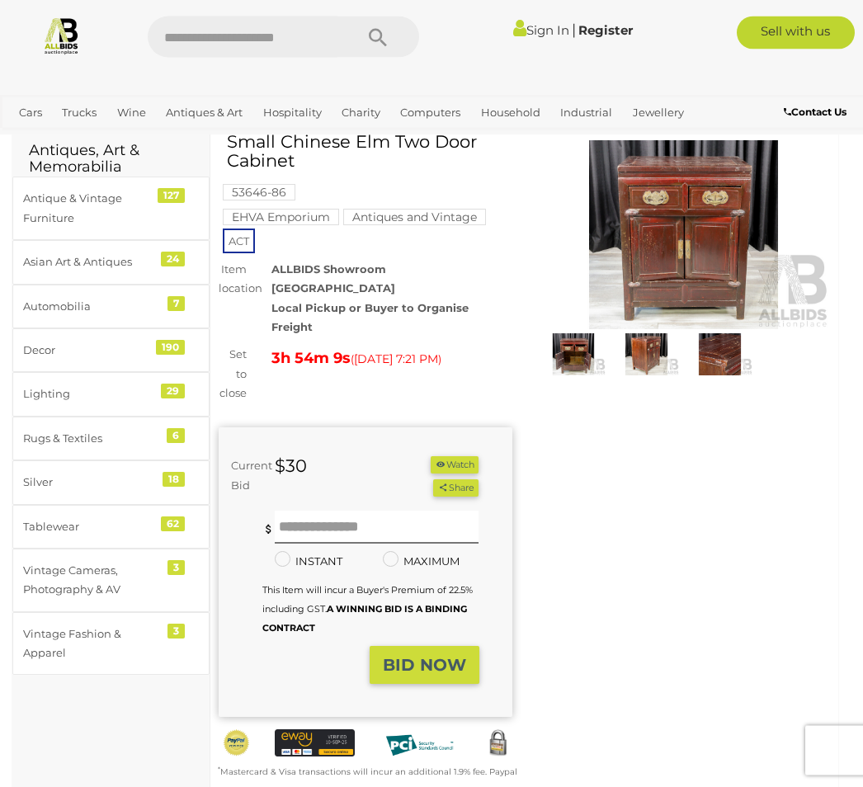
scroll to position [68, 0]
click at [650, 342] on img at bounding box center [646, 354] width 65 height 42
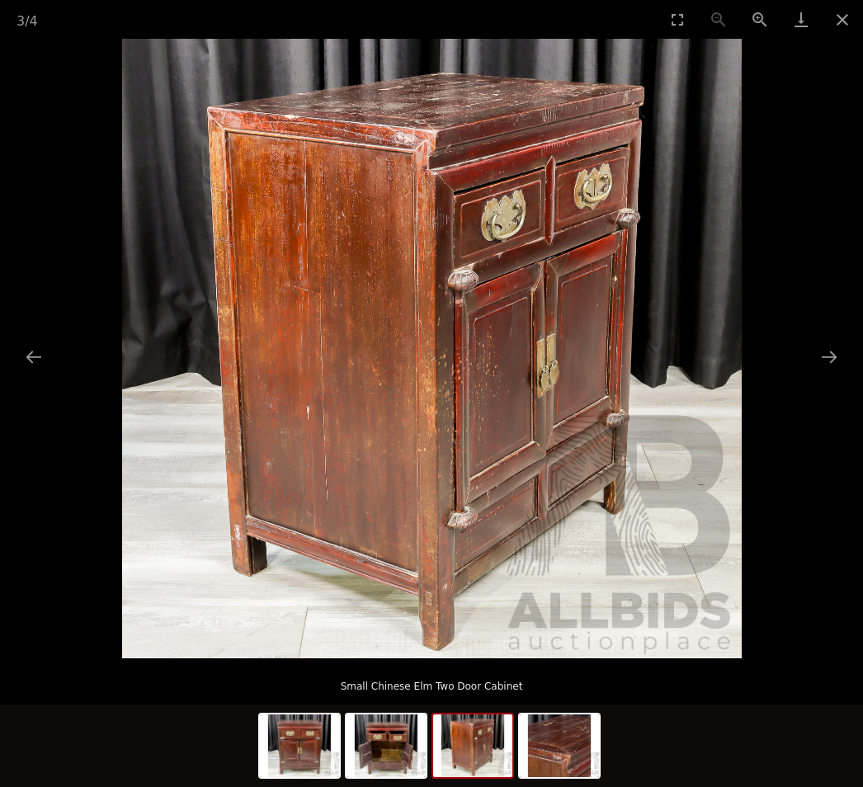
click at [476, 730] on img at bounding box center [472, 745] width 79 height 63
click at [546, 730] on img at bounding box center [559, 745] width 79 height 63
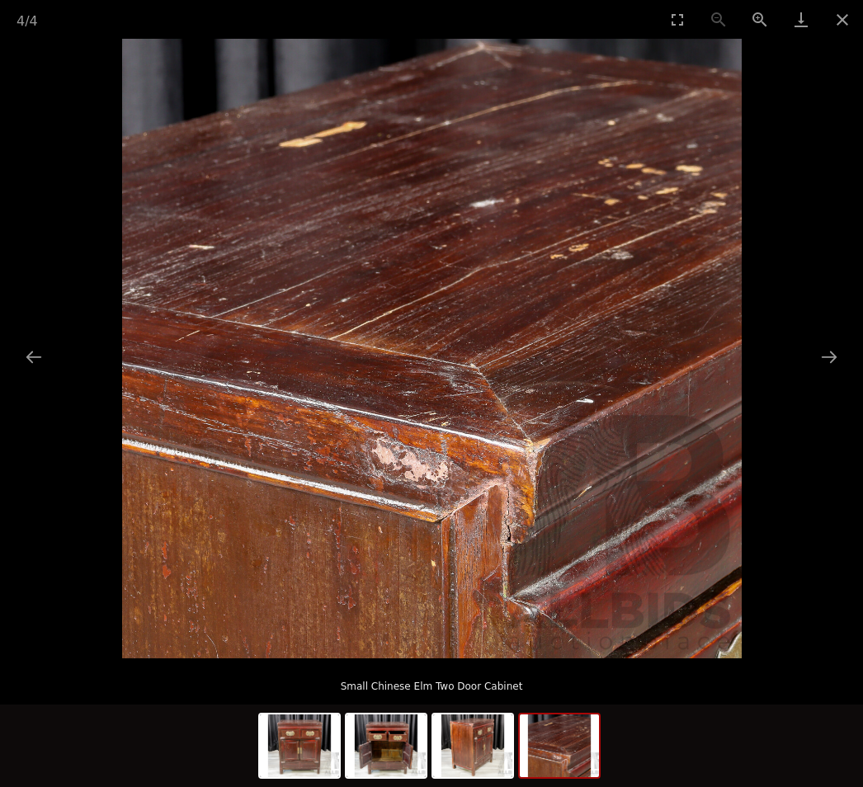
click at [852, 19] on button "Close gallery" at bounding box center [841, 19] width 41 height 39
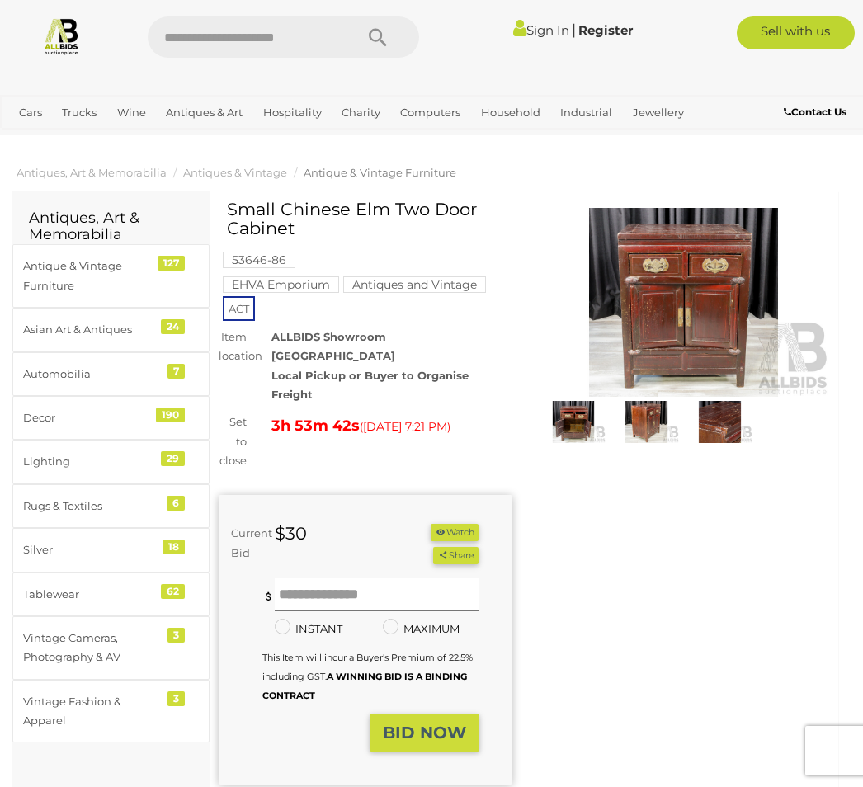
click at [661, 404] on img at bounding box center [646, 422] width 65 height 42
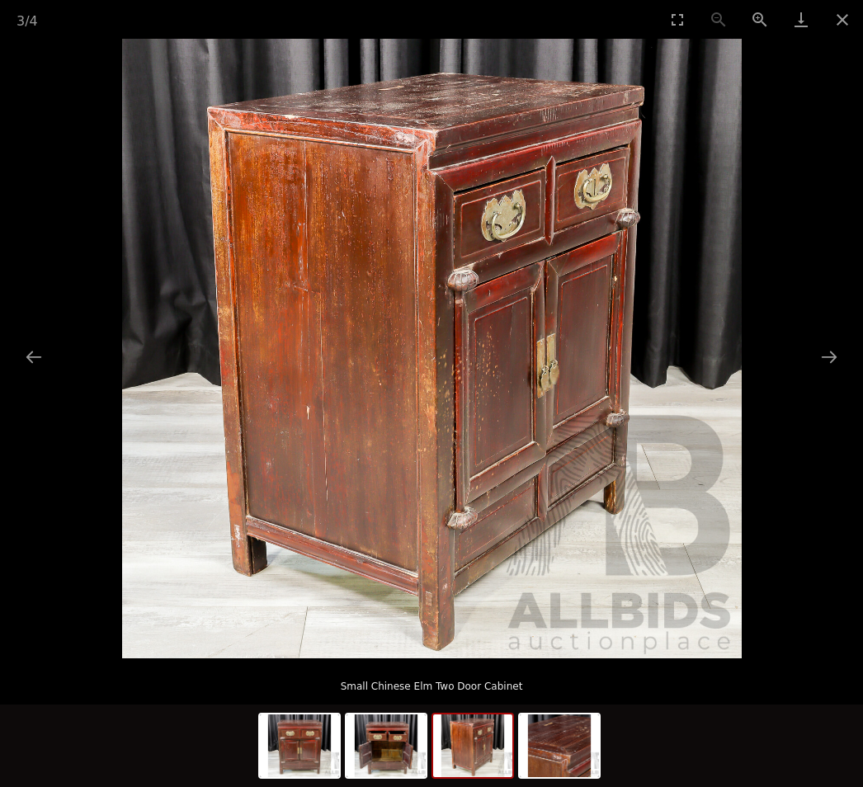
click at [837, 26] on button "Close gallery" at bounding box center [841, 19] width 41 height 39
